Goal: Information Seeking & Learning: Learn about a topic

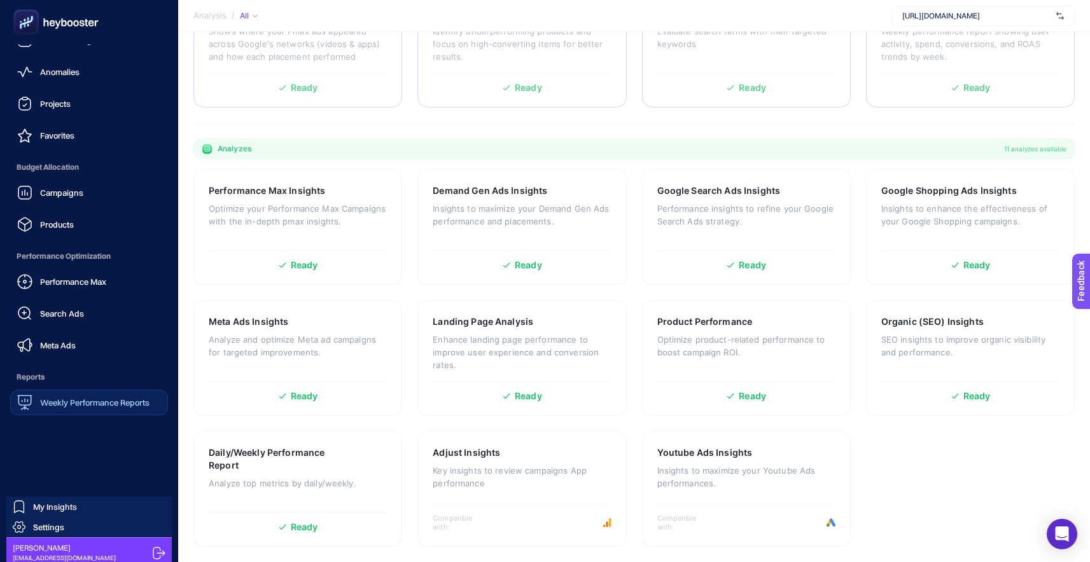
scroll to position [55, 0]
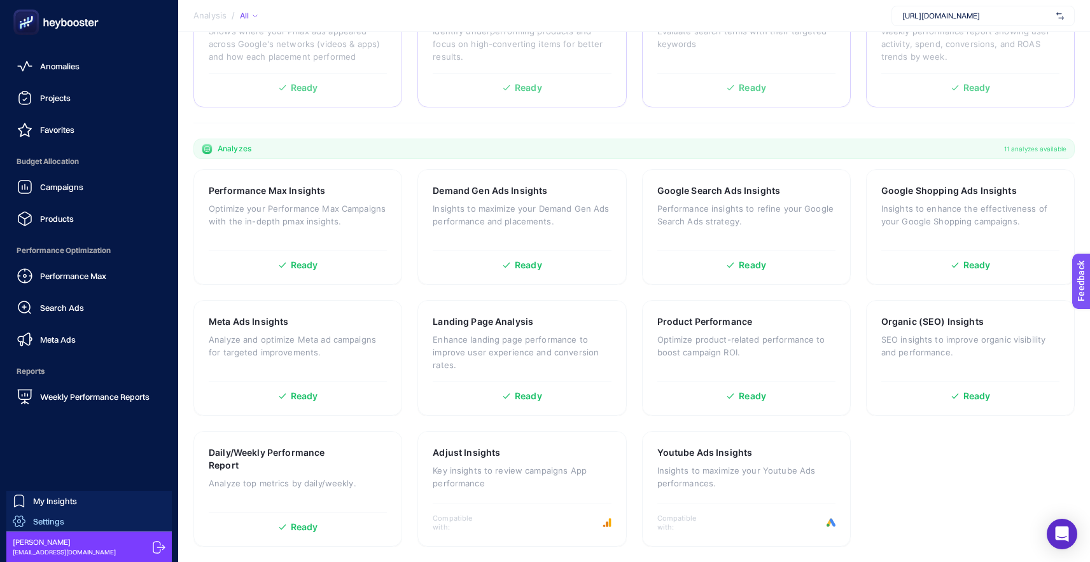
click at [52, 517] on span "Settings" at bounding box center [48, 522] width 31 height 10
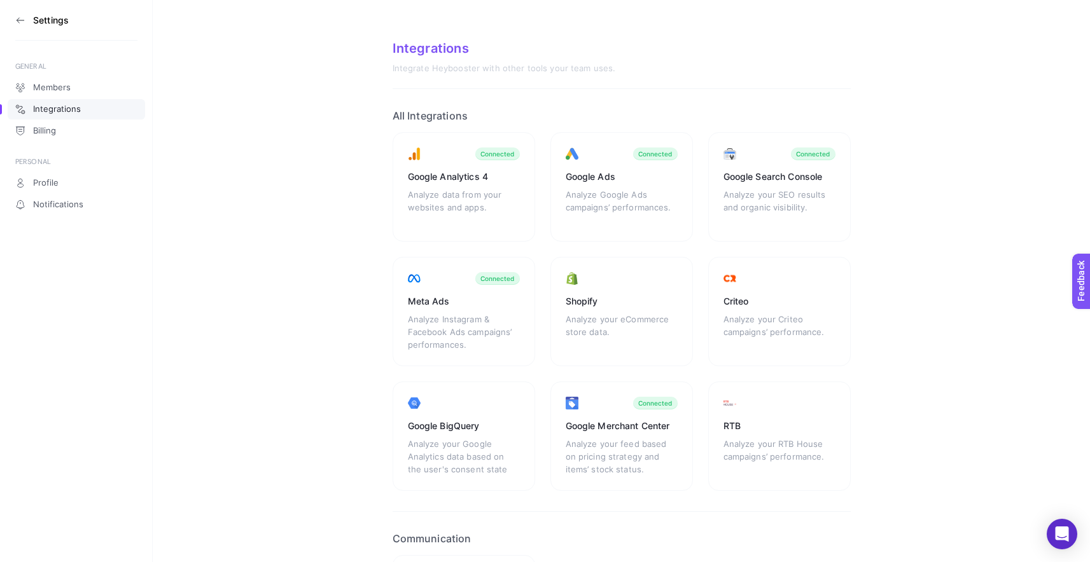
click at [29, 25] on section "Settings" at bounding box center [76, 20] width 122 height 41
click at [20, 23] on icon at bounding box center [20, 20] width 10 height 10
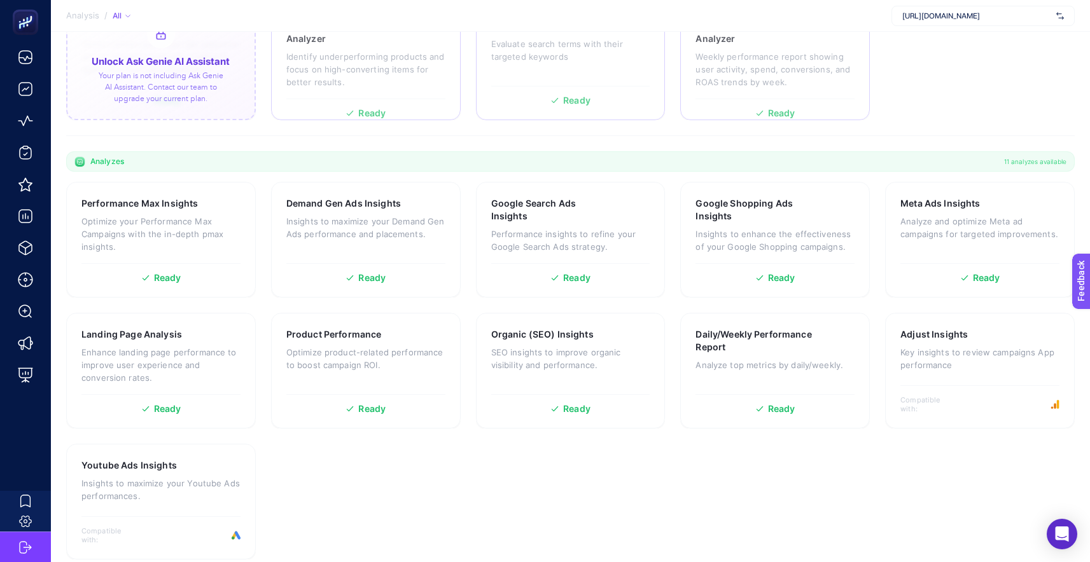
scroll to position [285, 0]
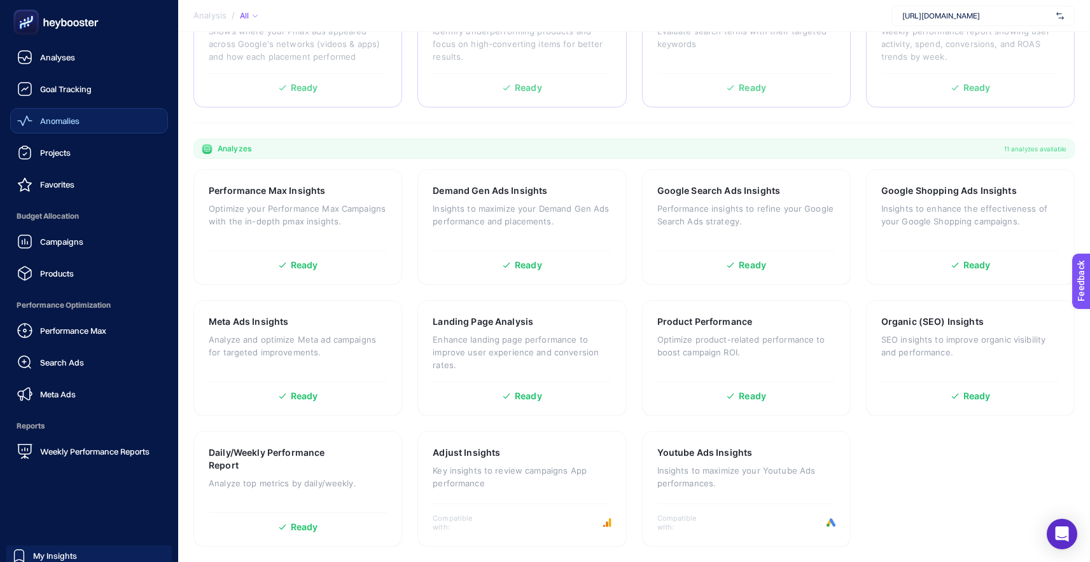
click at [52, 128] on div "Anomalies" at bounding box center [48, 120] width 62 height 15
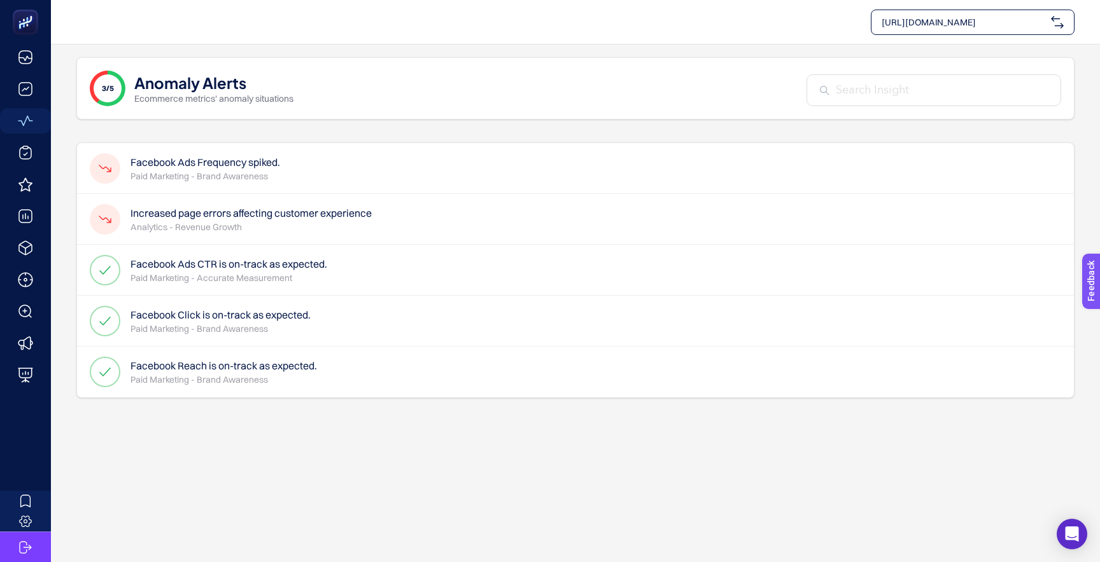
click at [402, 245] on div "Increased page errors affecting customer experience Analytics - Revenue Growth" at bounding box center [575, 270] width 996 height 51
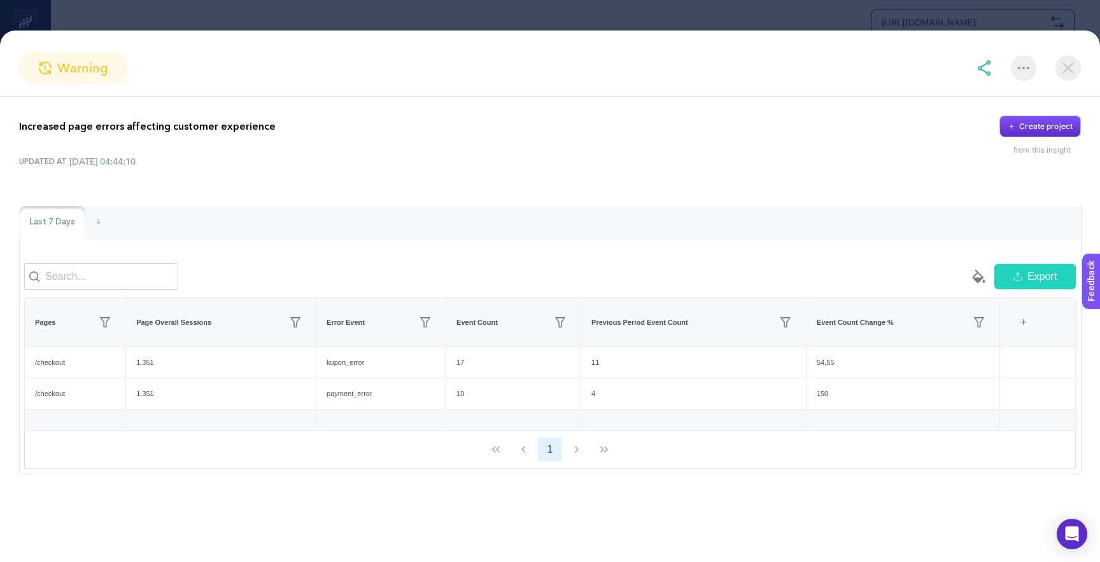
click at [1080, 73] on img at bounding box center [1067, 67] width 25 height 25
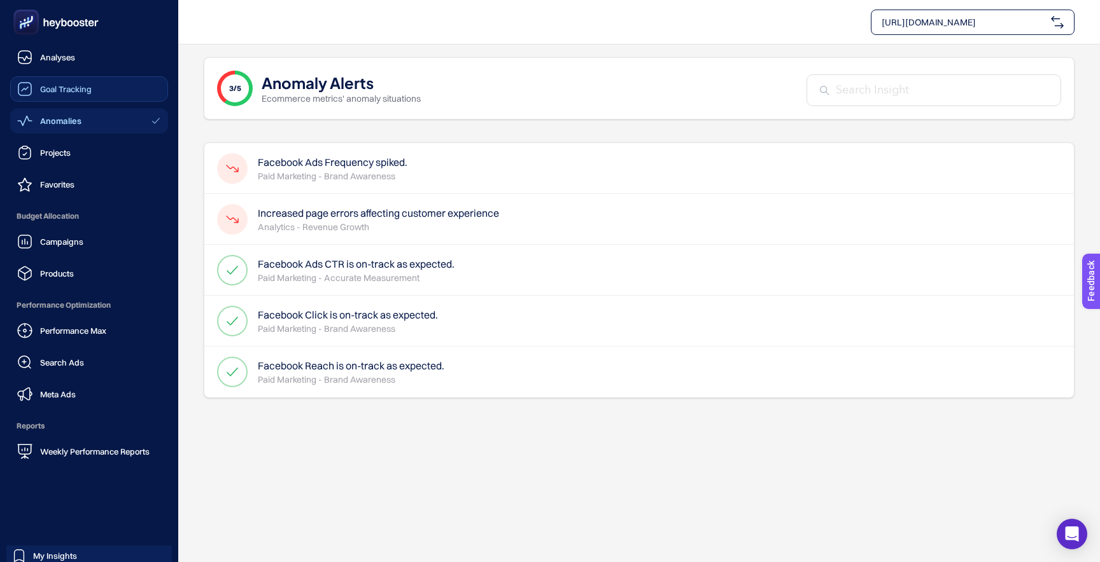
click at [86, 91] on span "Goal Tracking" at bounding box center [66, 89] width 52 height 10
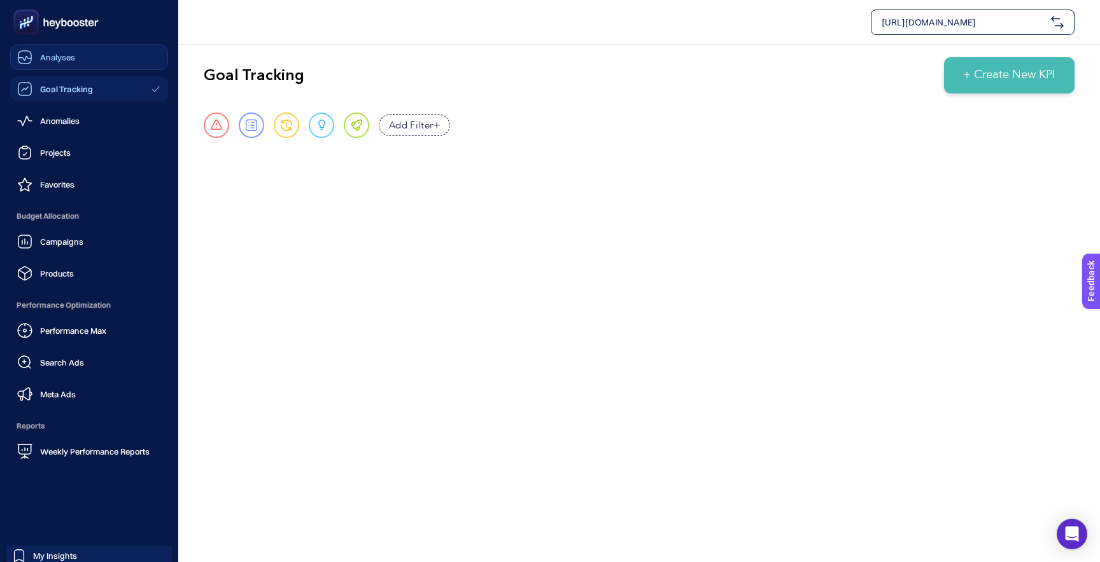
click at [88, 56] on link "Analyses" at bounding box center [89, 57] width 158 height 25
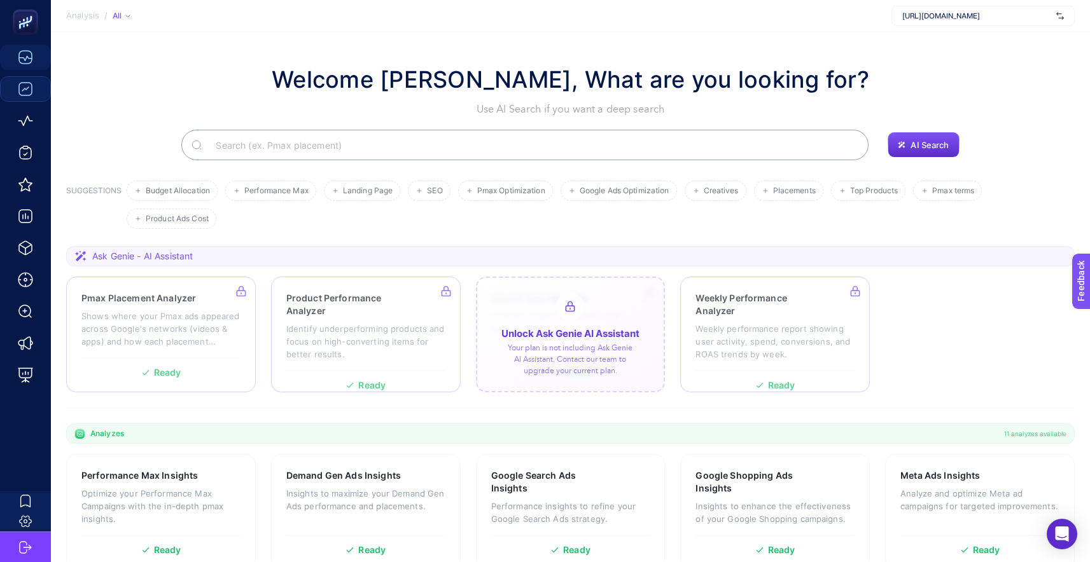
click at [572, 323] on div at bounding box center [571, 335] width 190 height 116
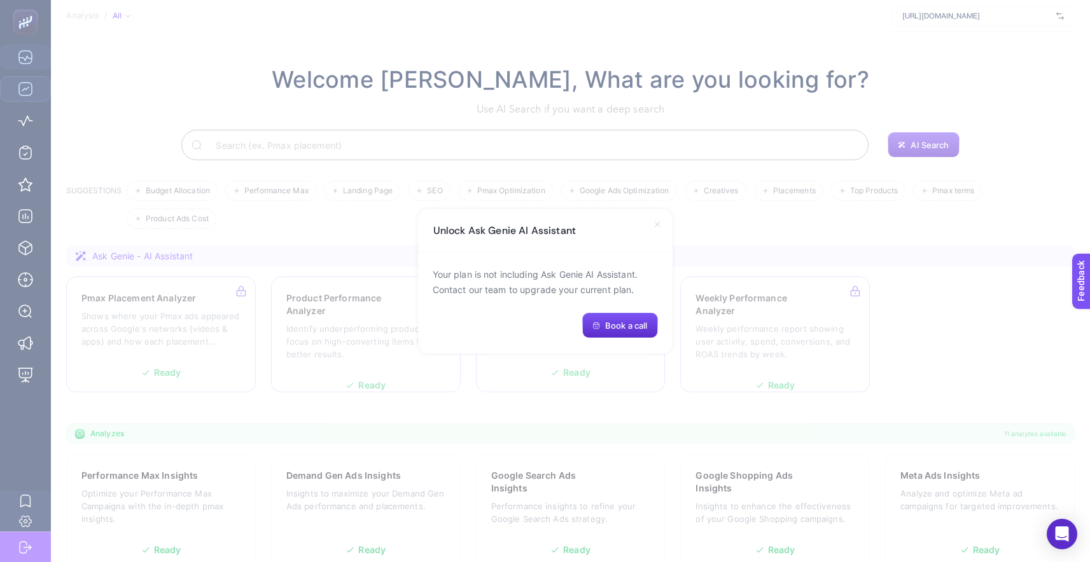
click at [654, 224] on icon at bounding box center [657, 225] width 10 height 10
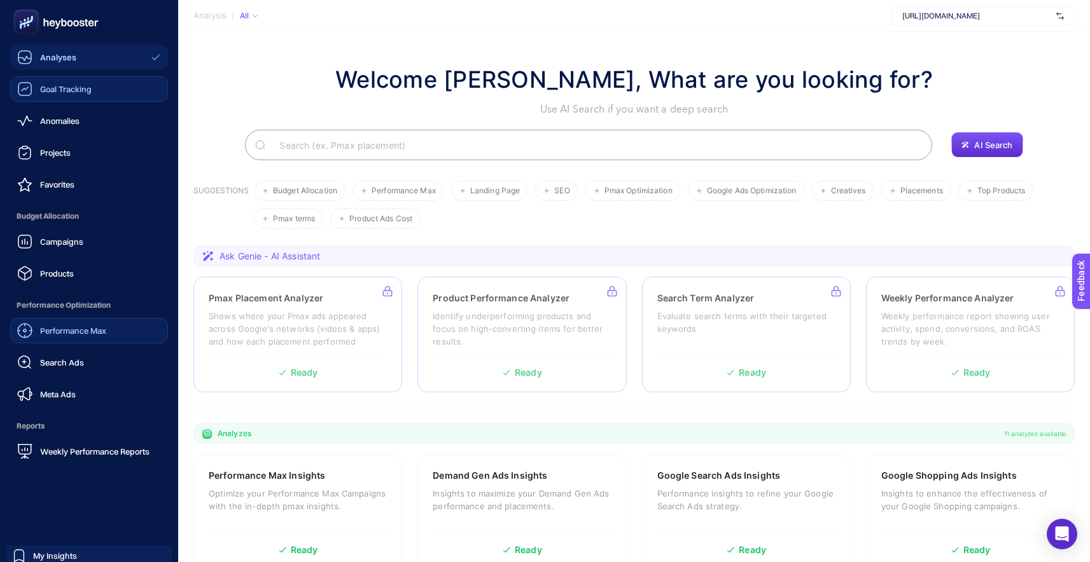
click at [64, 329] on span "Performance Max" at bounding box center [73, 331] width 66 height 10
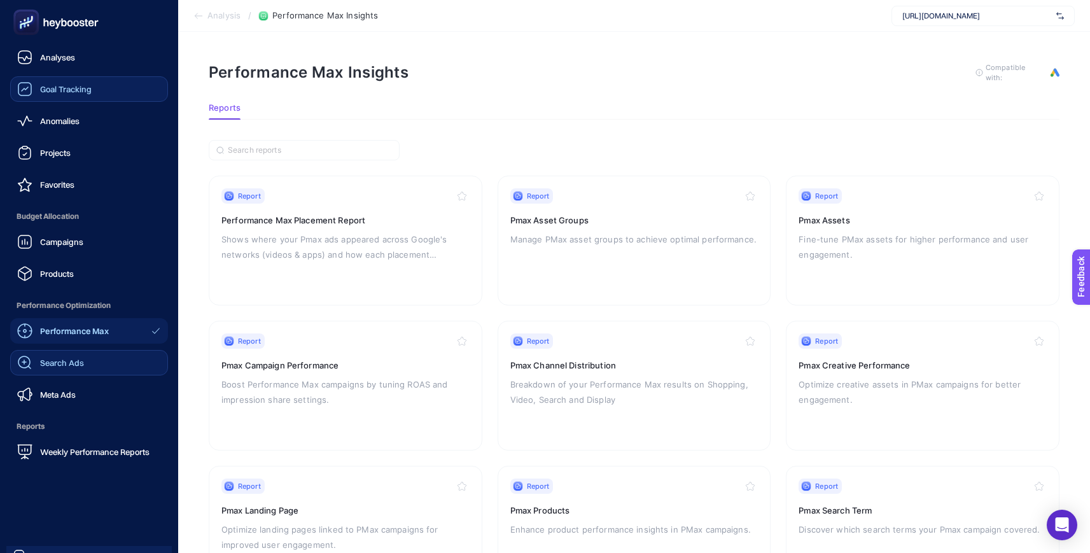
click at [58, 368] on div "Search Ads" at bounding box center [50, 362] width 67 height 15
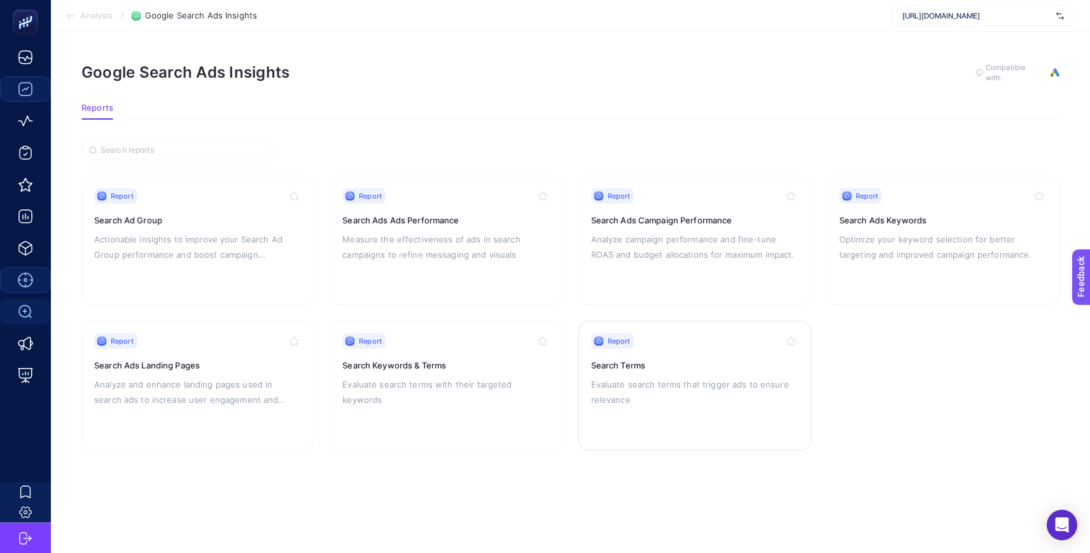
click at [678, 384] on p "Evaluate search terms that trigger ads to ensure relevance" at bounding box center [694, 392] width 207 height 31
